Goal: Find specific page/section: Find specific page/section

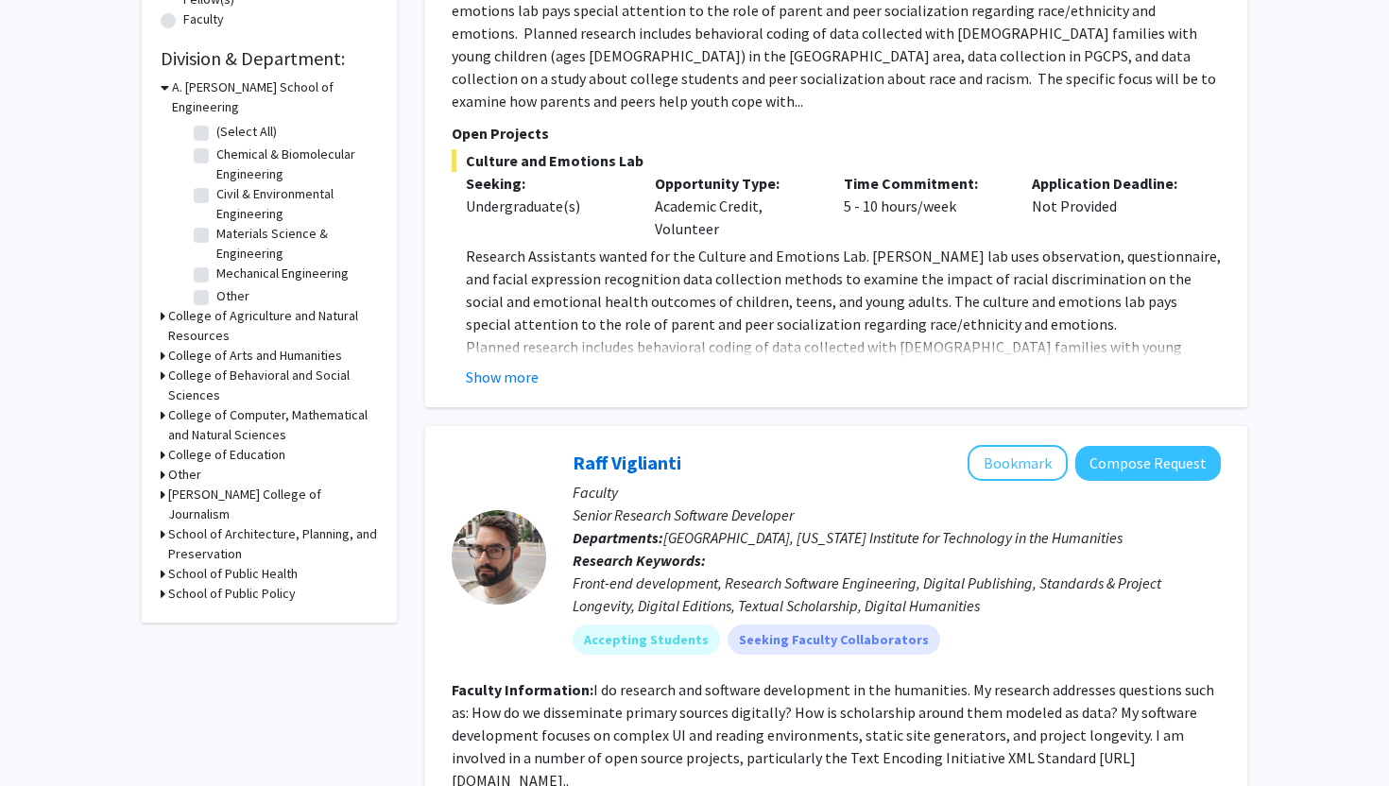
scroll to position [550, 0]
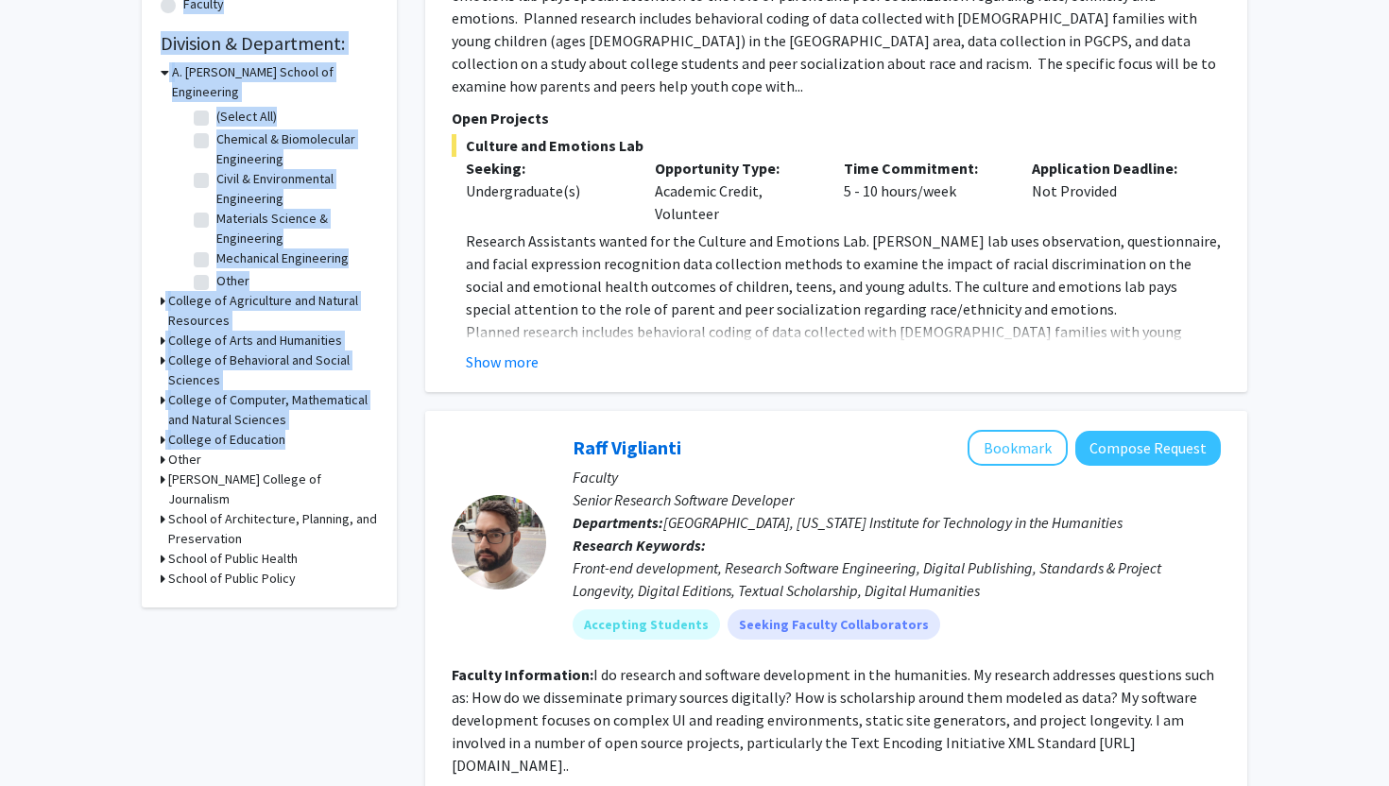
drag, startPoint x: 112, startPoint y: 479, endPoint x: 9, endPoint y: 350, distance: 166.1
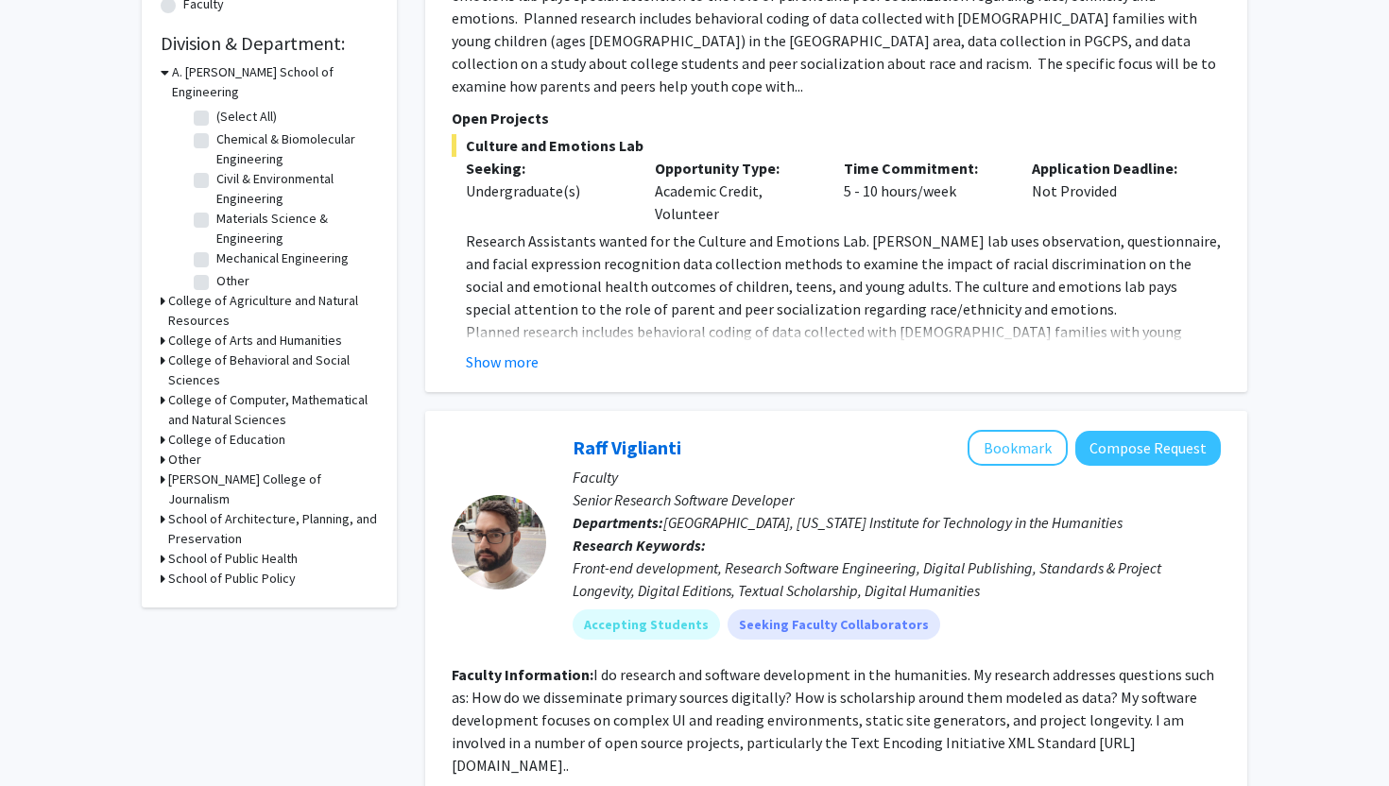
click at [163, 351] on icon at bounding box center [163, 361] width 5 height 20
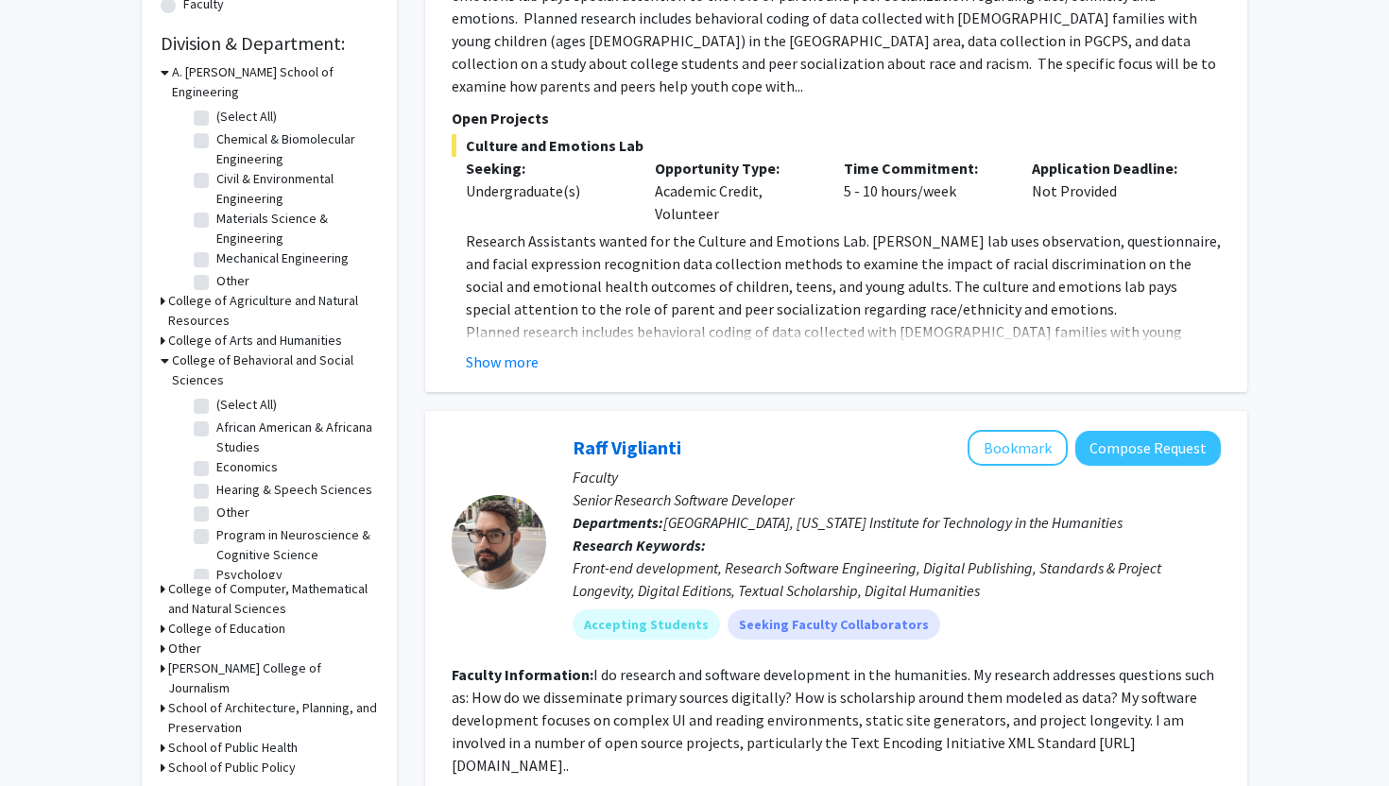
click at [216, 457] on label "Economics" at bounding box center [246, 467] width 61 height 20
click at [216, 457] on input "Economics" at bounding box center [222, 463] width 12 height 12
checkbox input "true"
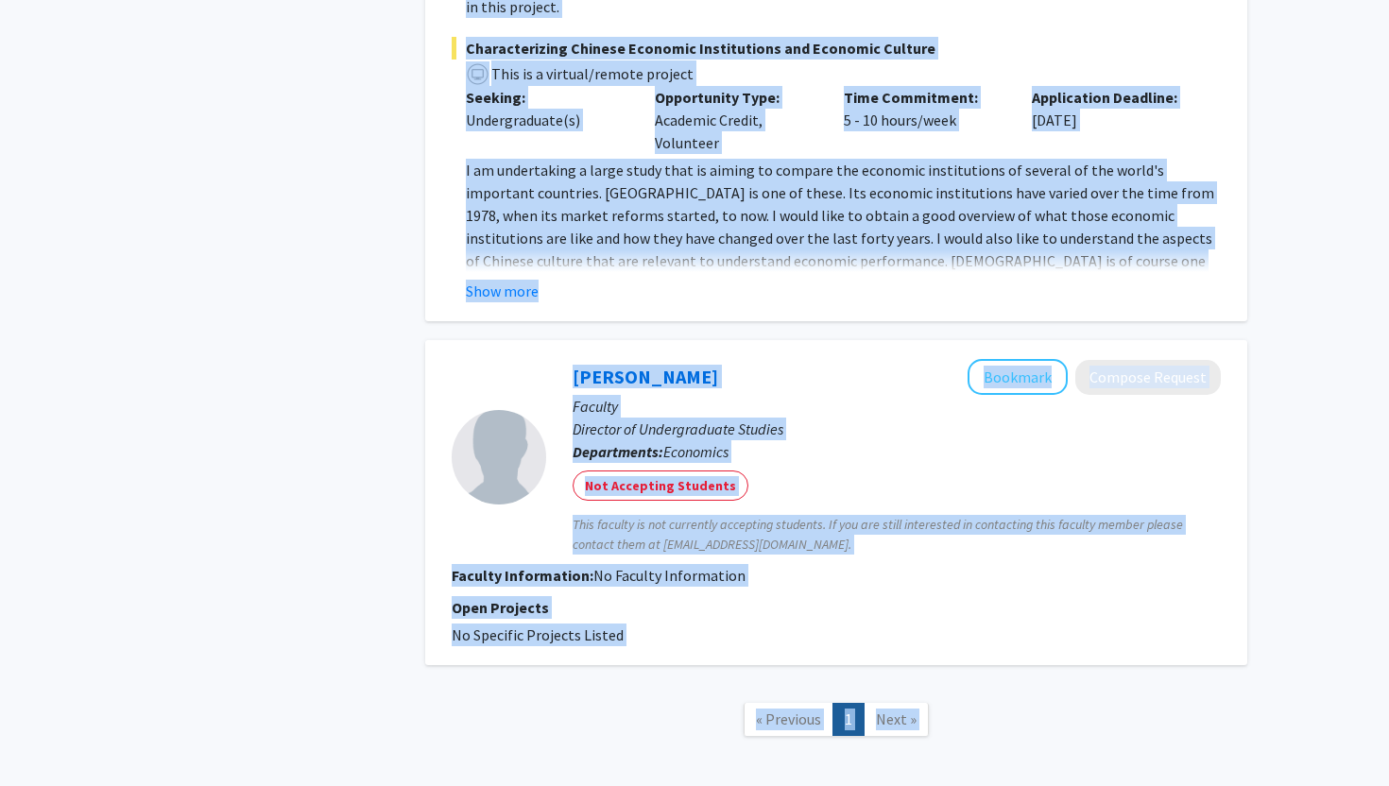
scroll to position [839, 0]
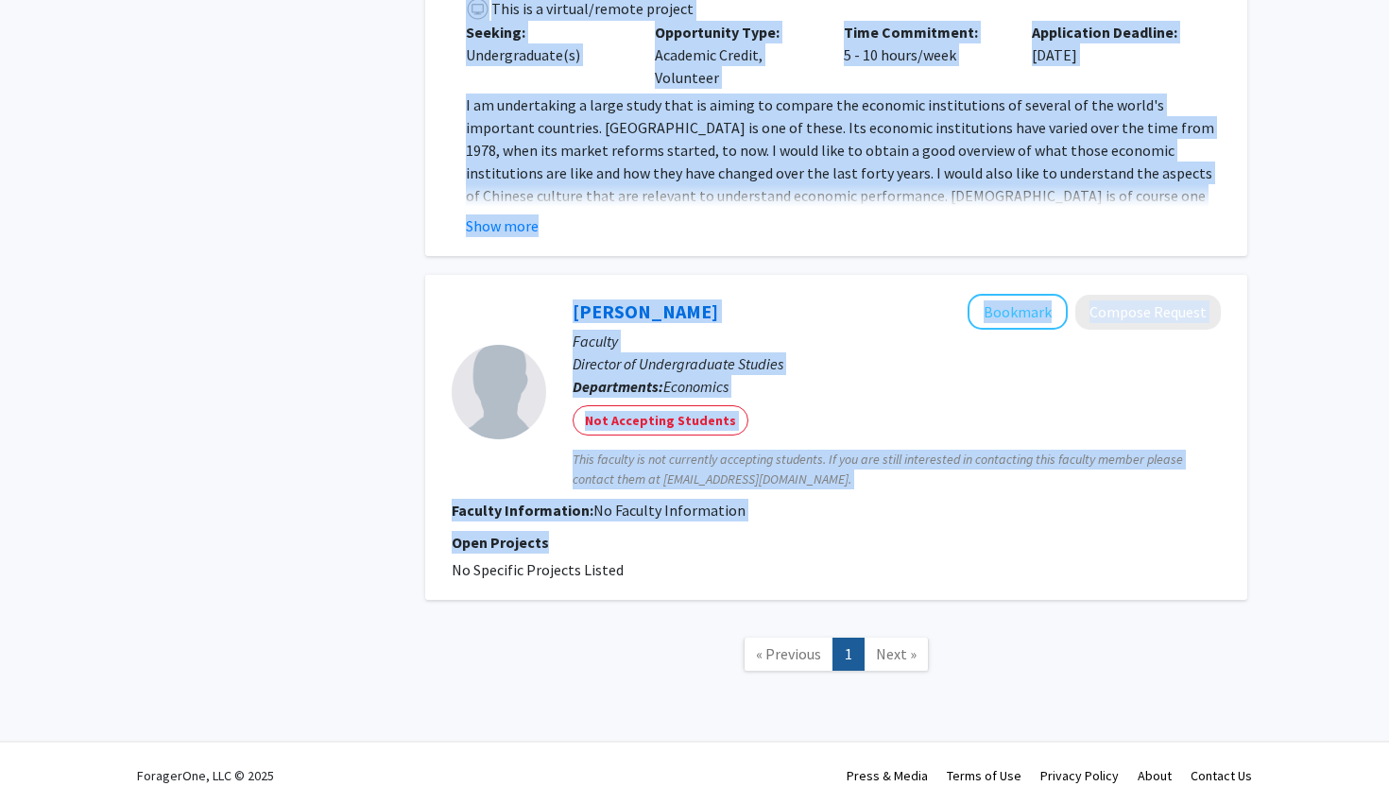
drag, startPoint x: 529, startPoint y: 175, endPoint x: 436, endPoint y: 526, distance: 363.8
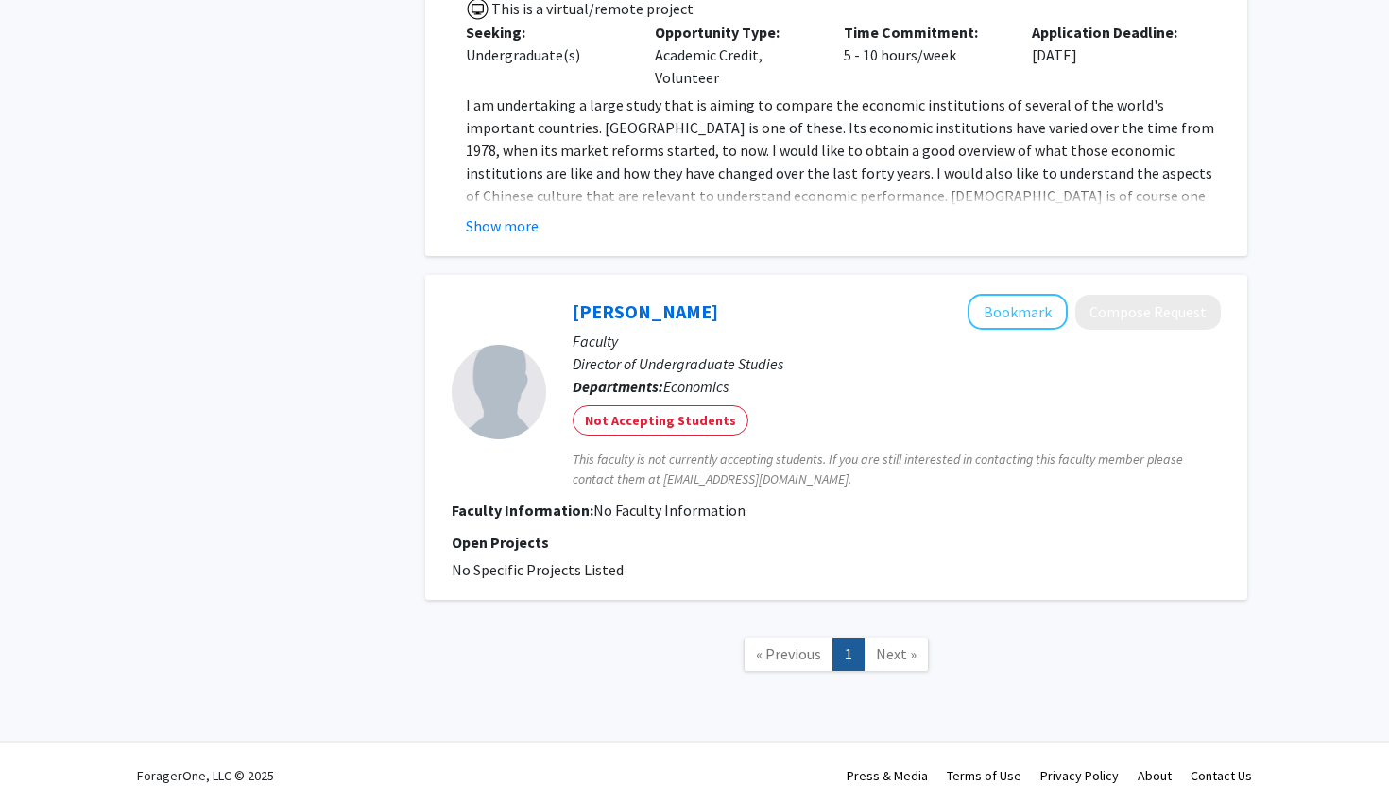
drag, startPoint x: 256, startPoint y: 397, endPoint x: 443, endPoint y: 656, distance: 319.5
click at [443, 656] on nav "« Previous 1 Next »" at bounding box center [836, 657] width 822 height 77
drag, startPoint x: 443, startPoint y: 656, endPoint x: 333, endPoint y: 395, distance: 283.3
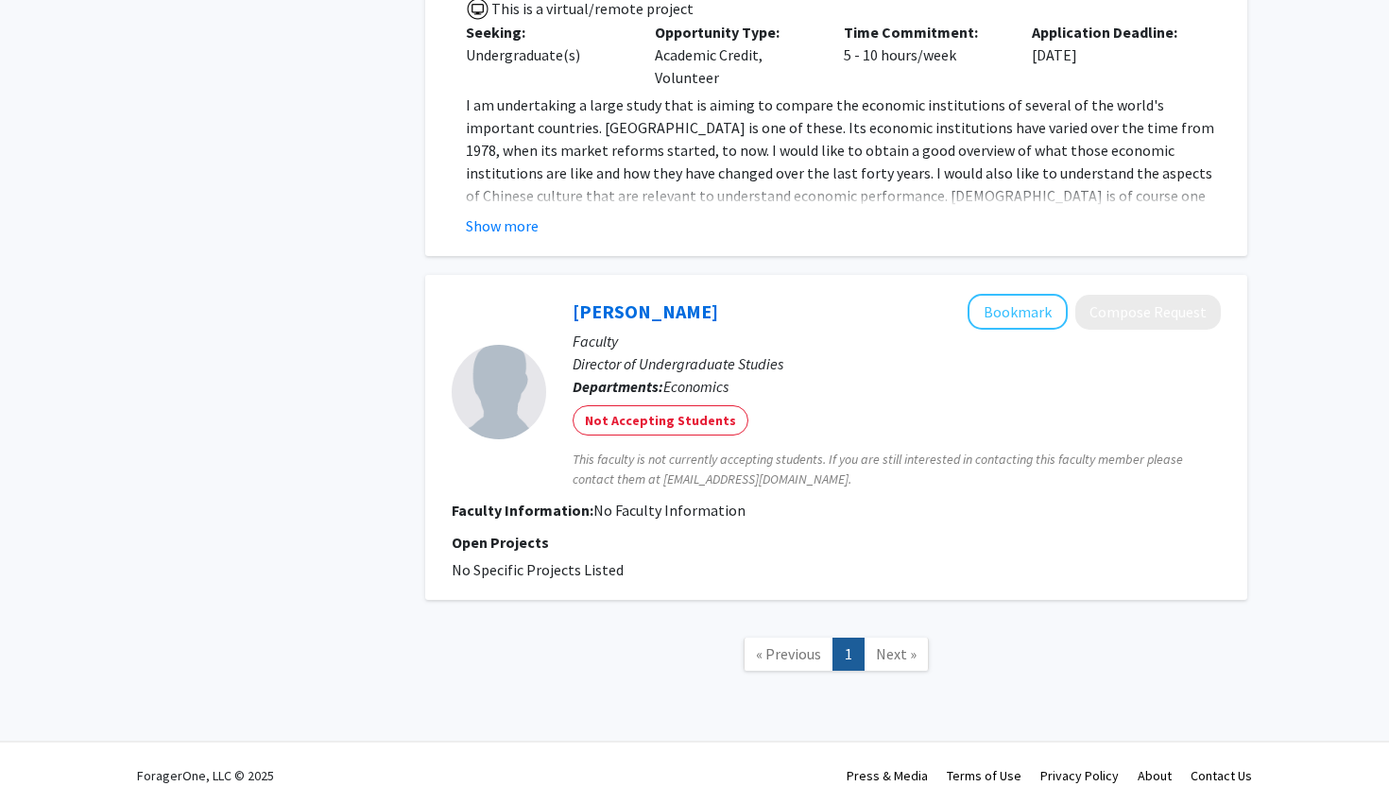
drag, startPoint x: 333, startPoint y: 395, endPoint x: 365, endPoint y: 465, distance: 77.0
drag, startPoint x: 388, startPoint y: 629, endPoint x: 208, endPoint y: -103, distance: 754.4
